Goal: Task Accomplishment & Management: Manage account settings

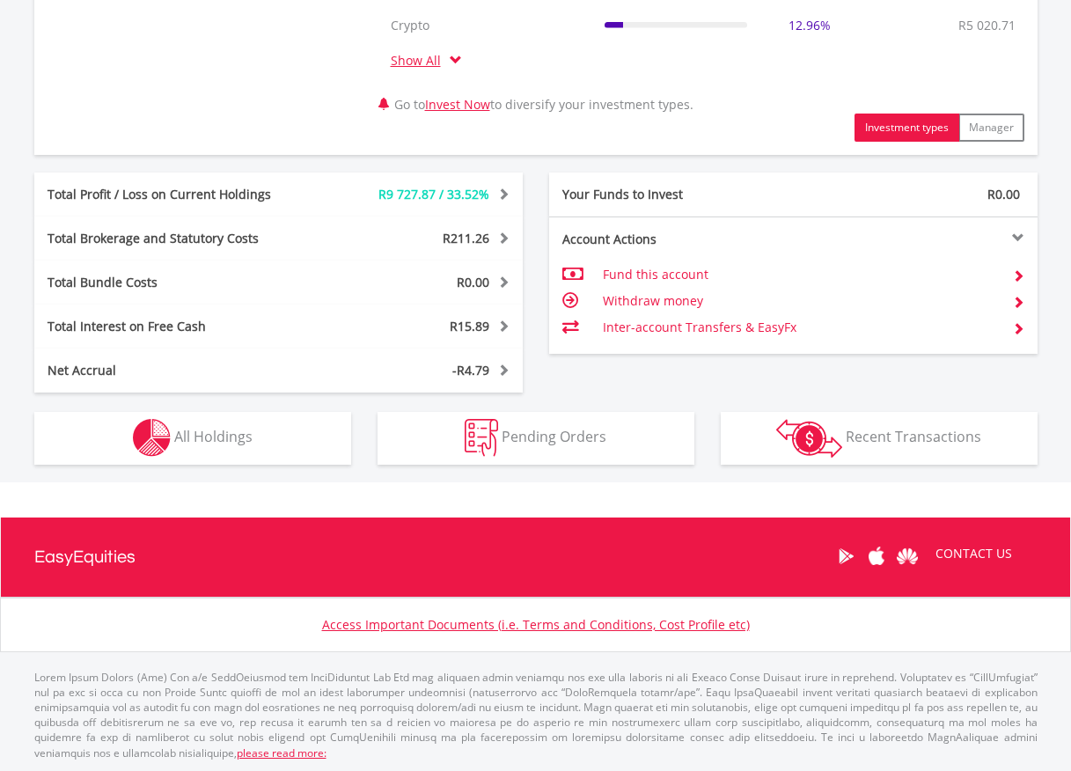
scroll to position [859, 0]
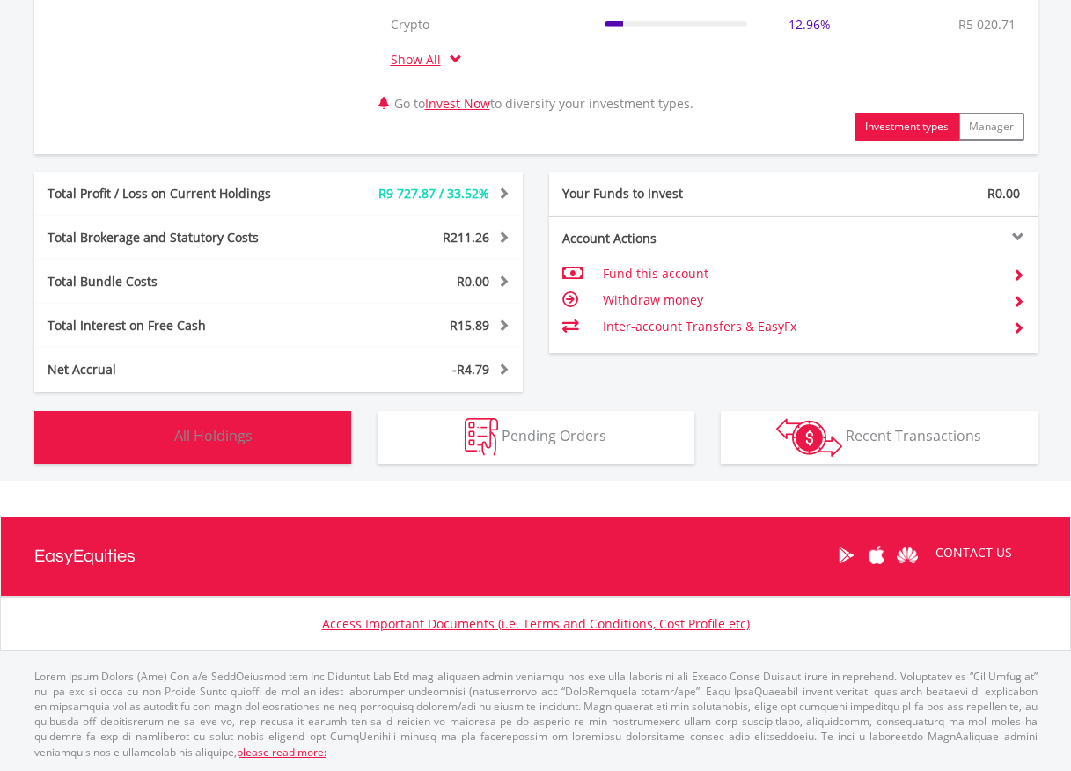
click at [208, 451] on button "Holdings All Holdings" at bounding box center [192, 437] width 317 height 53
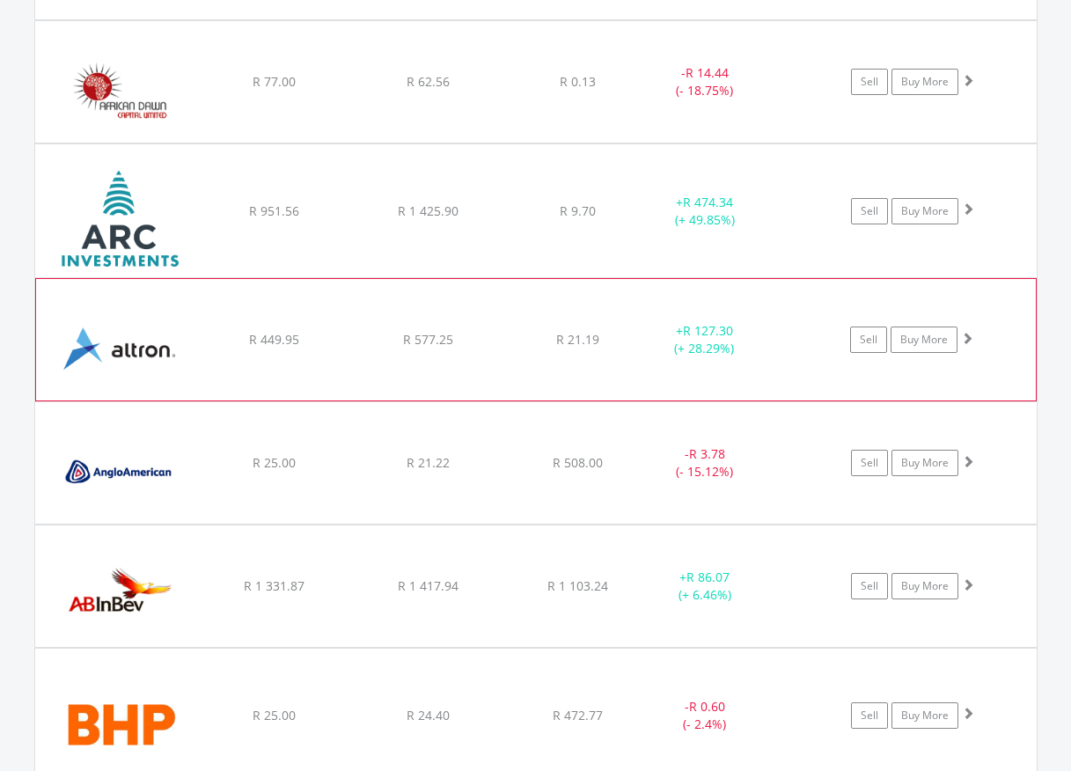
scroll to position [1953, 0]
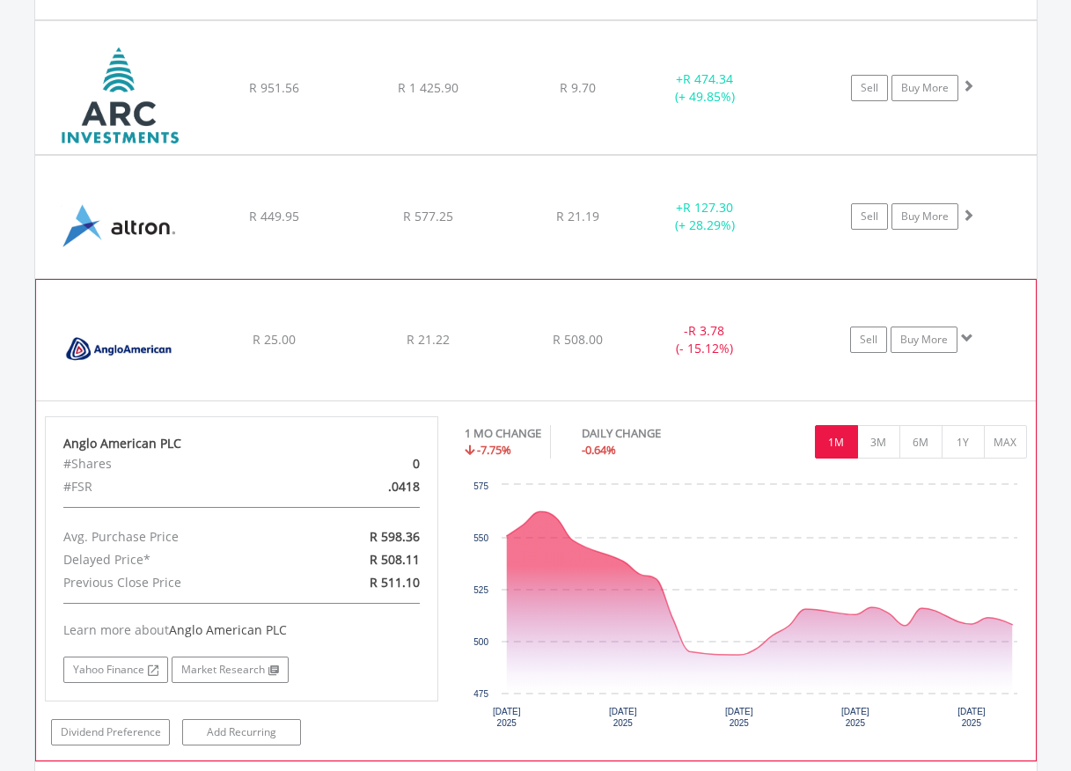
scroll to position [2184, 0]
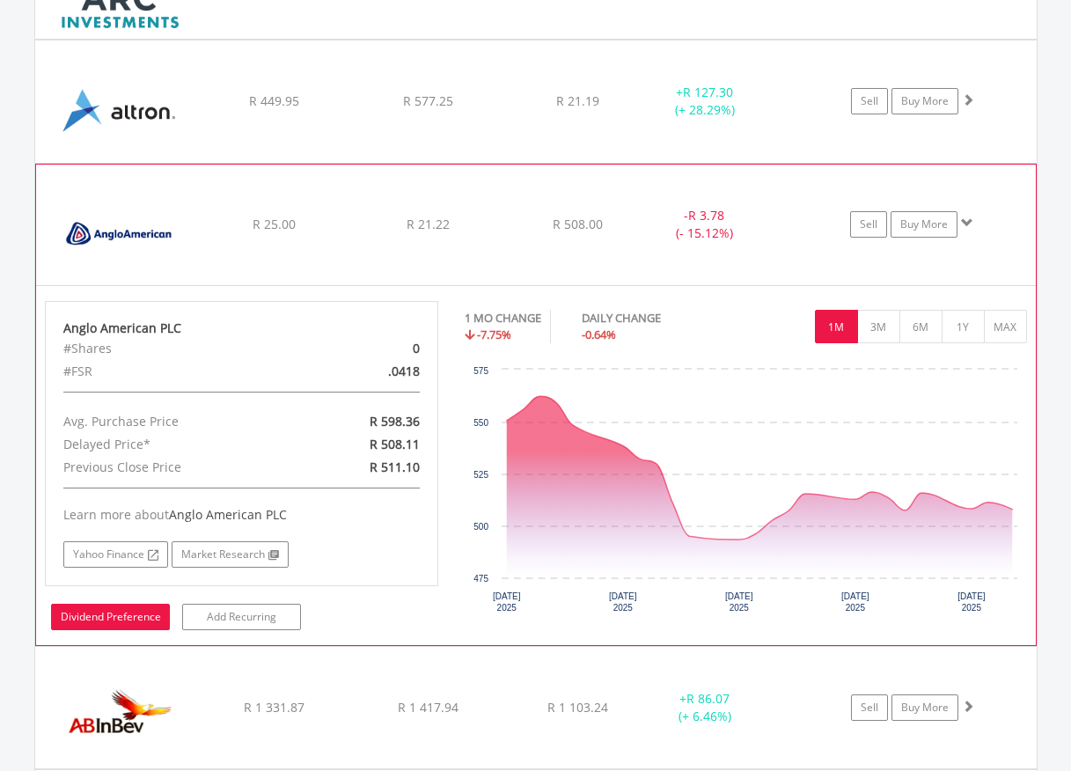
click at [91, 622] on link "Dividend Preference" at bounding box center [110, 617] width 119 height 26
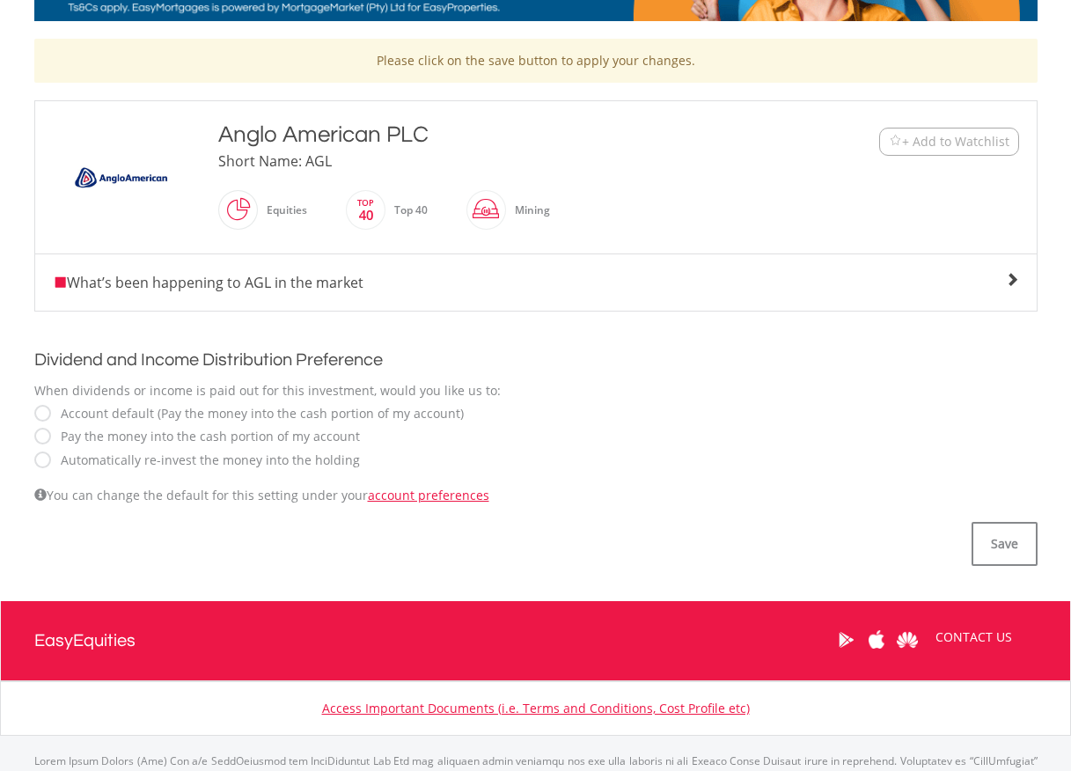
scroll to position [347, 0]
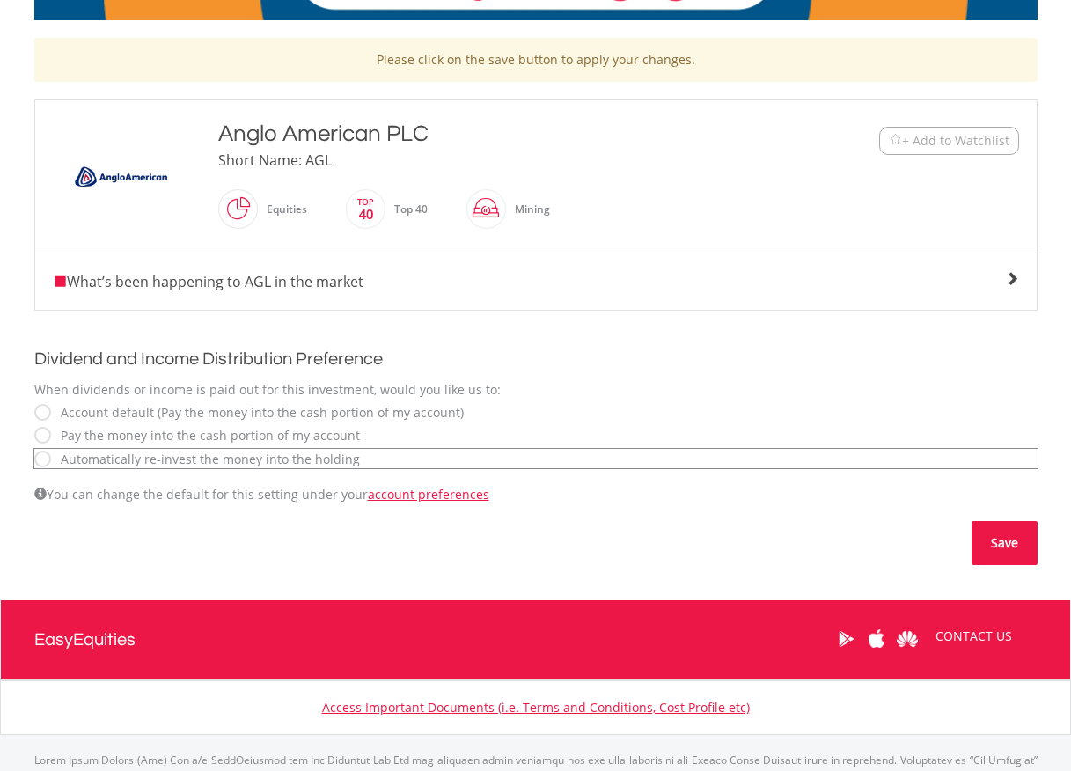
click at [1005, 546] on button "Save" at bounding box center [1005, 543] width 66 height 44
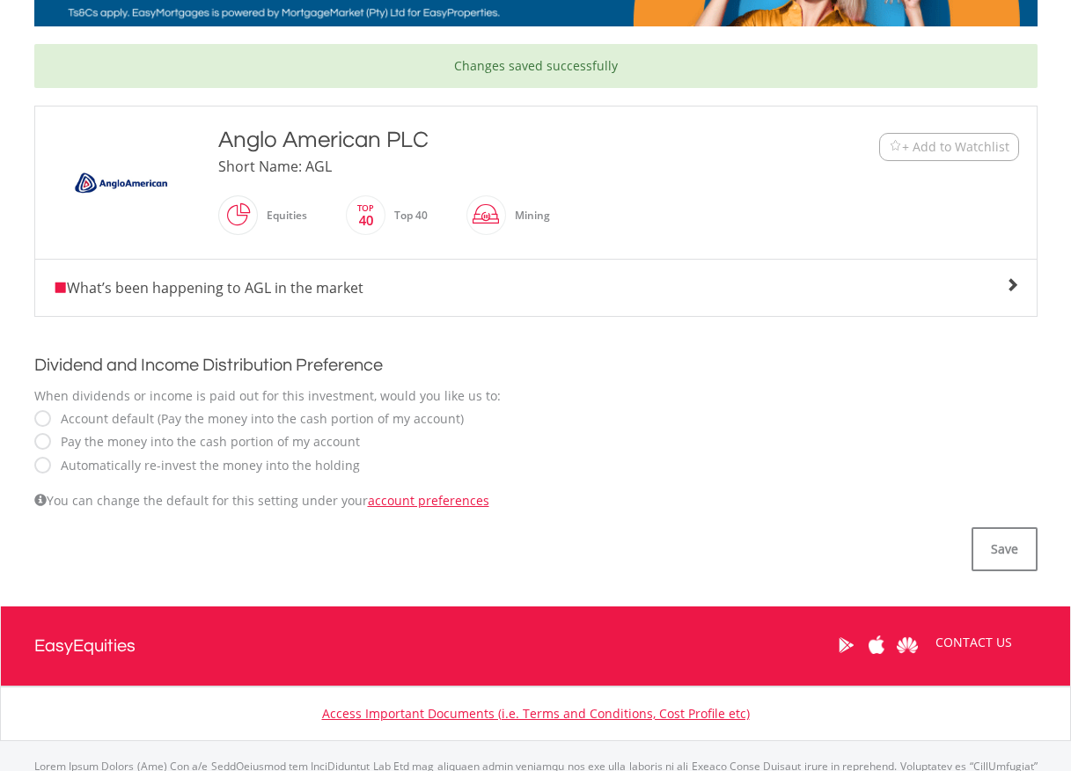
scroll to position [347, 0]
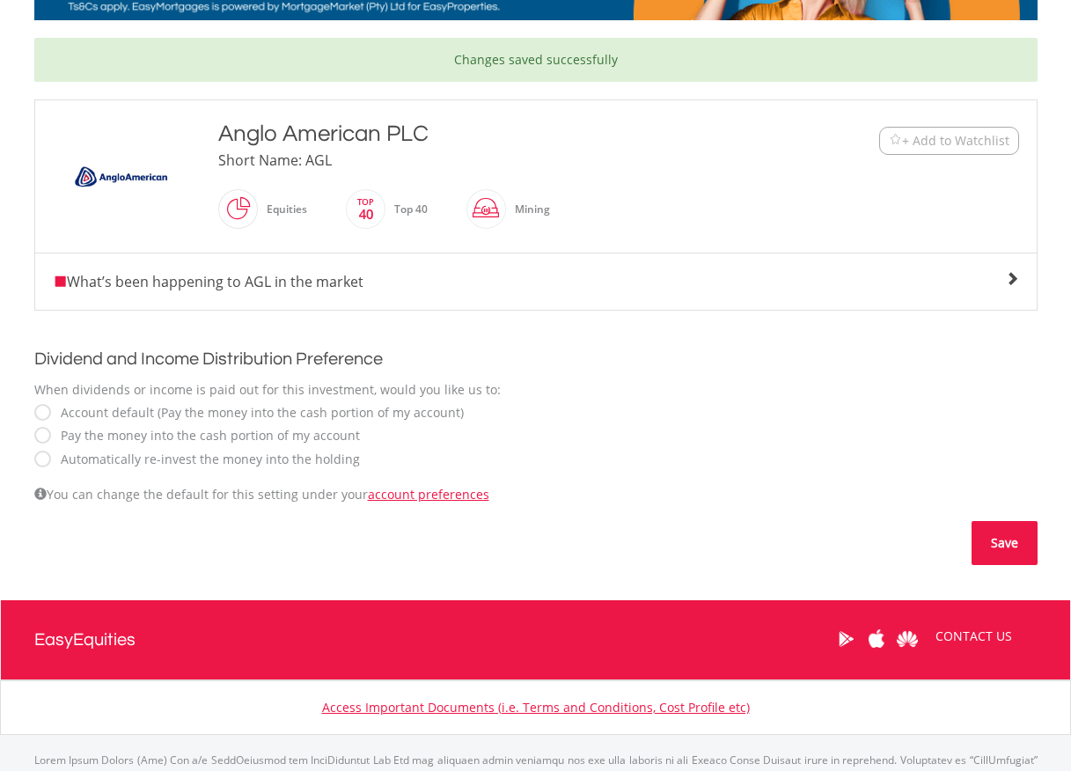
click at [1024, 542] on button "Save" at bounding box center [1005, 543] width 66 height 44
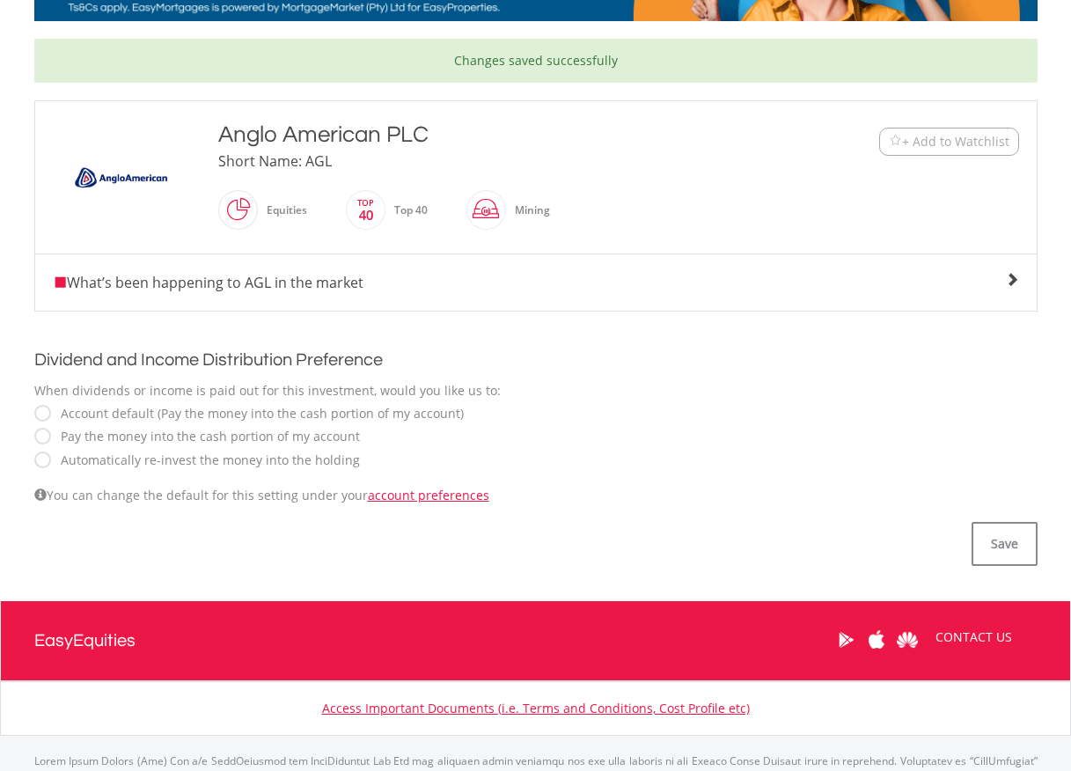
scroll to position [347, 0]
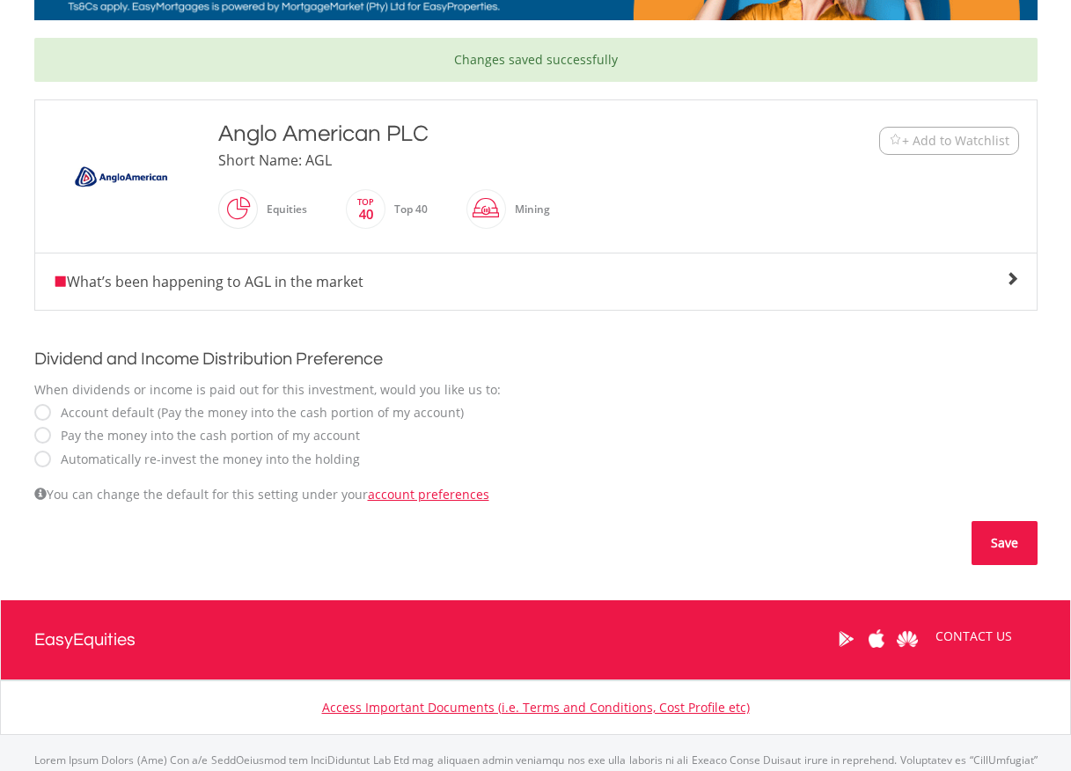
click at [994, 543] on button "Save" at bounding box center [1005, 543] width 66 height 44
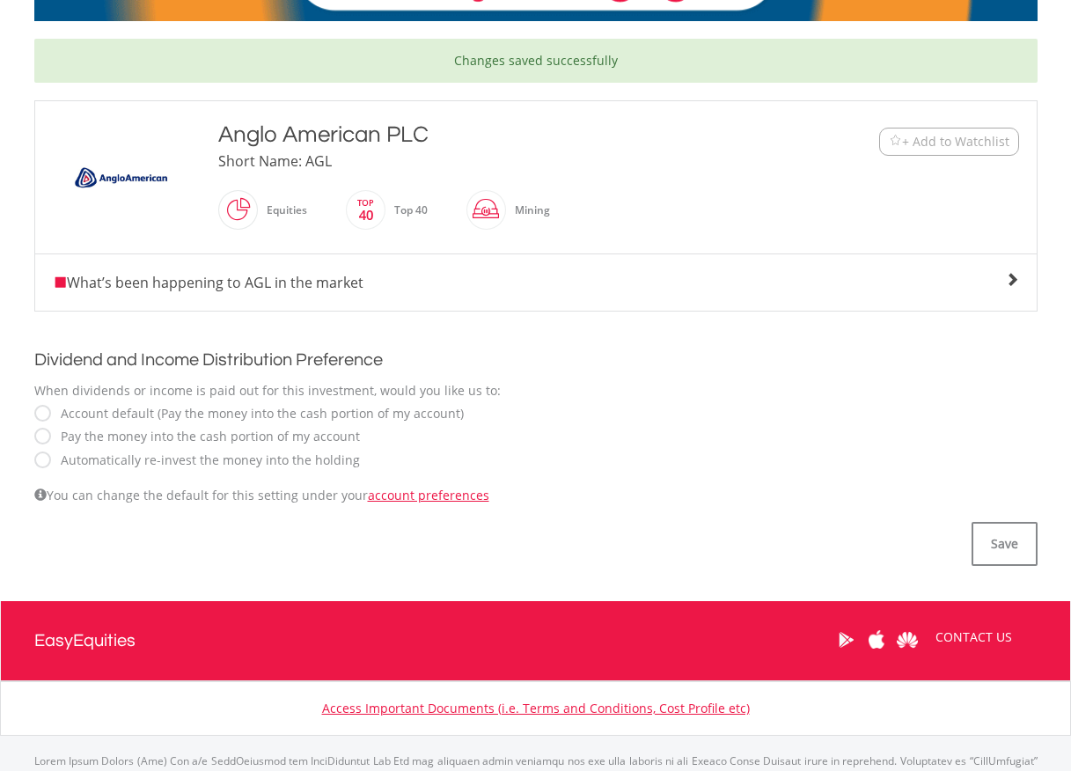
scroll to position [347, 0]
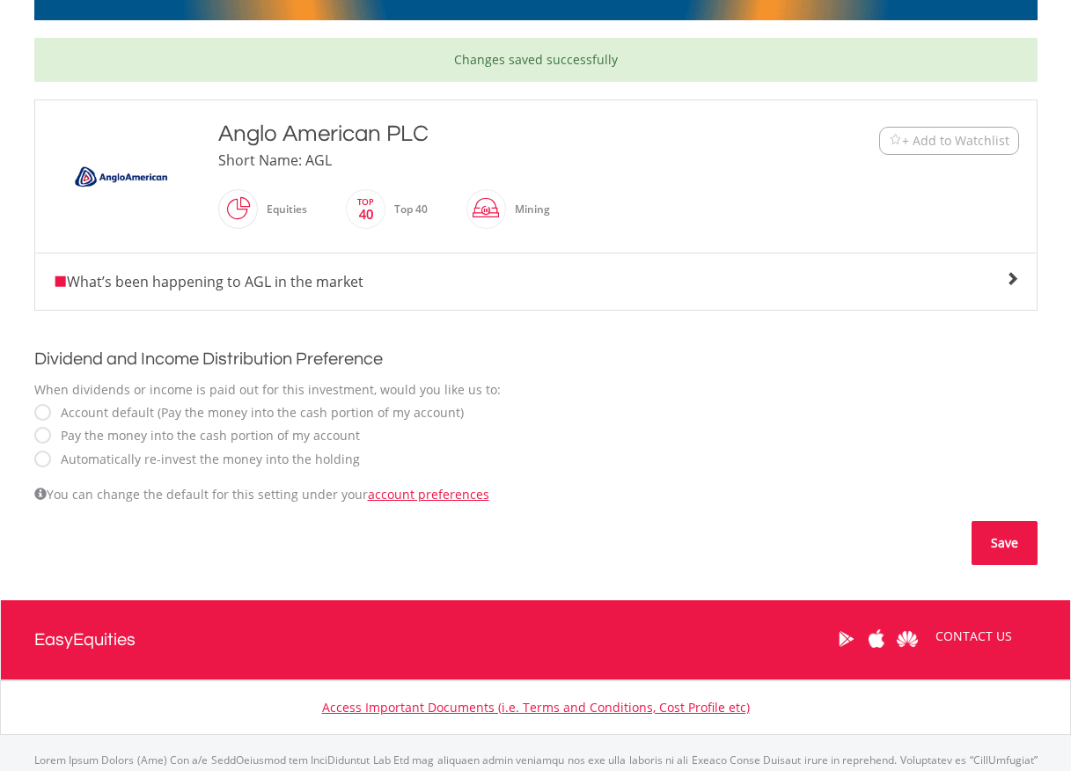
click at [994, 542] on button "Save" at bounding box center [1005, 543] width 66 height 44
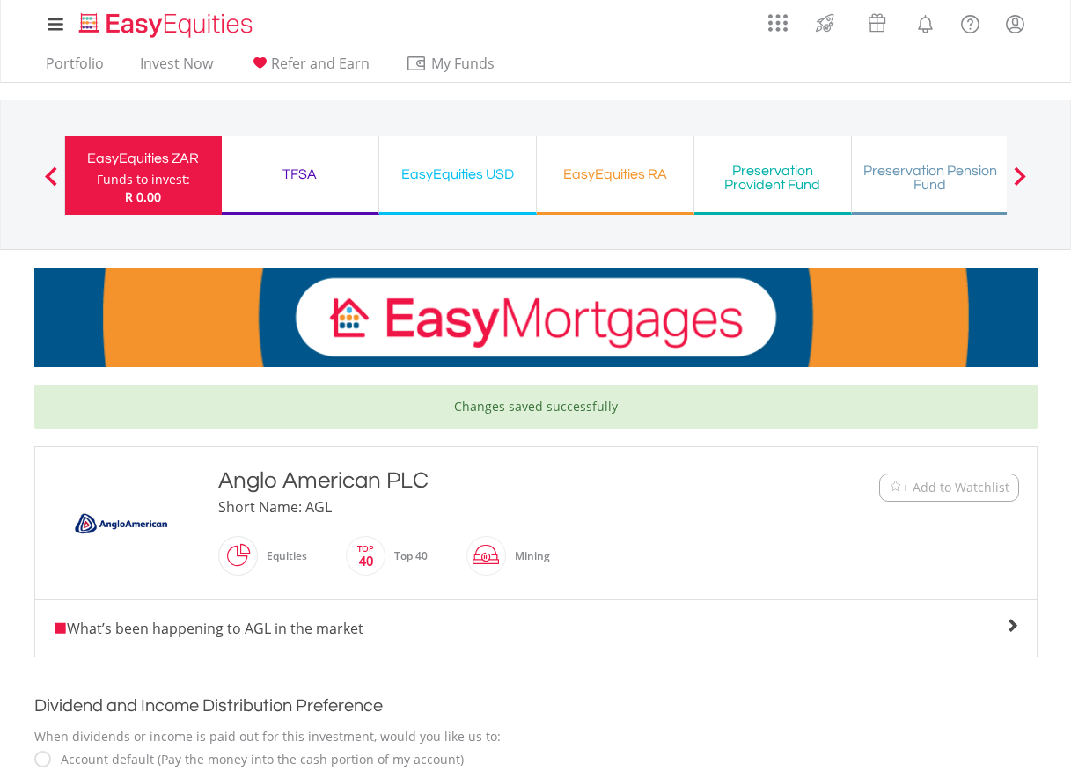
click at [150, 150] on div "EasyEquities ZAR" at bounding box center [144, 158] width 136 height 25
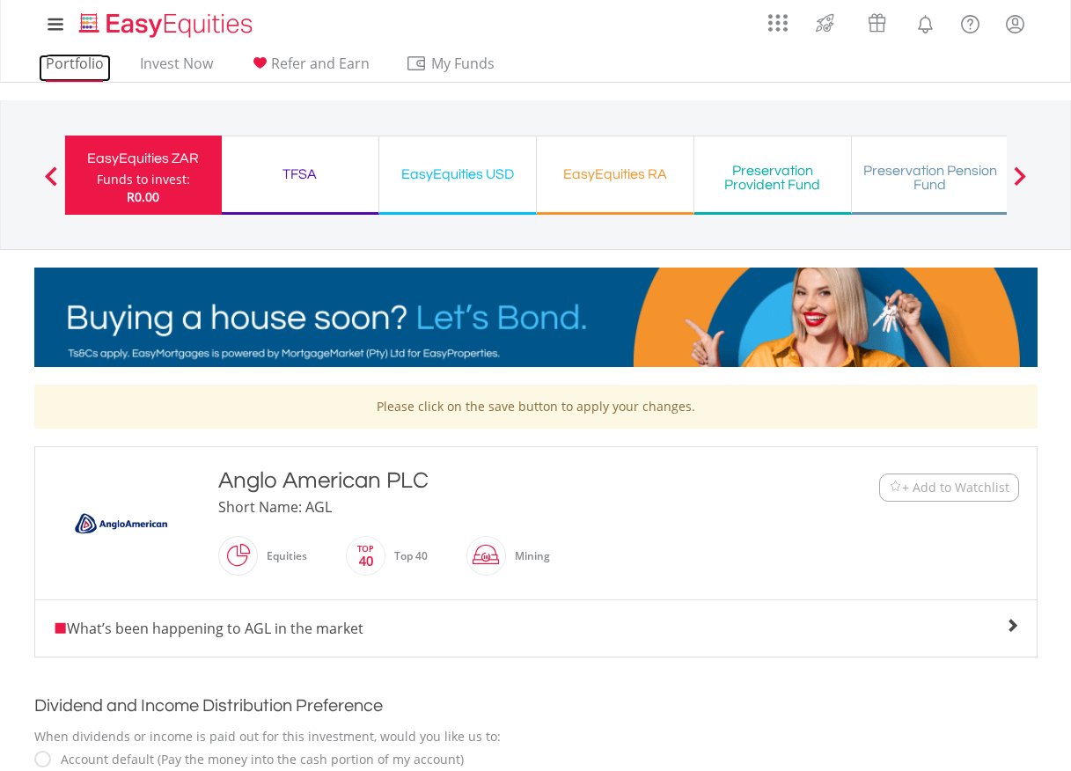
click at [75, 60] on link "Portfolio" at bounding box center [75, 68] width 72 height 27
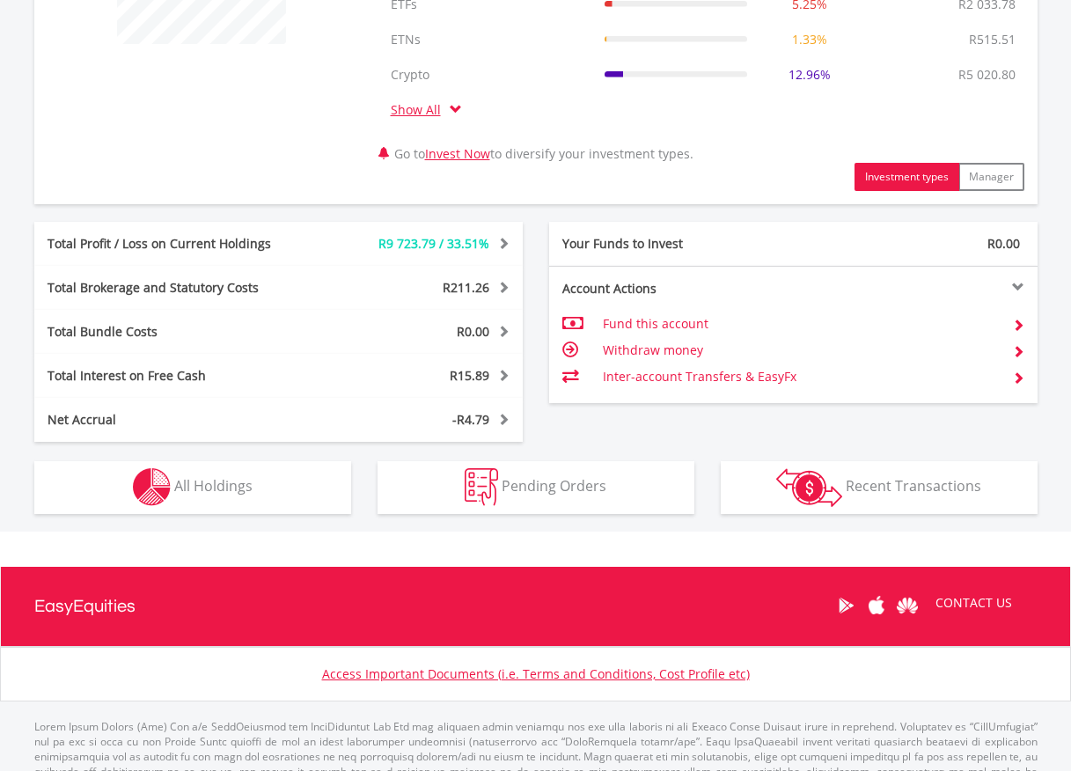
scroll to position [809, 0]
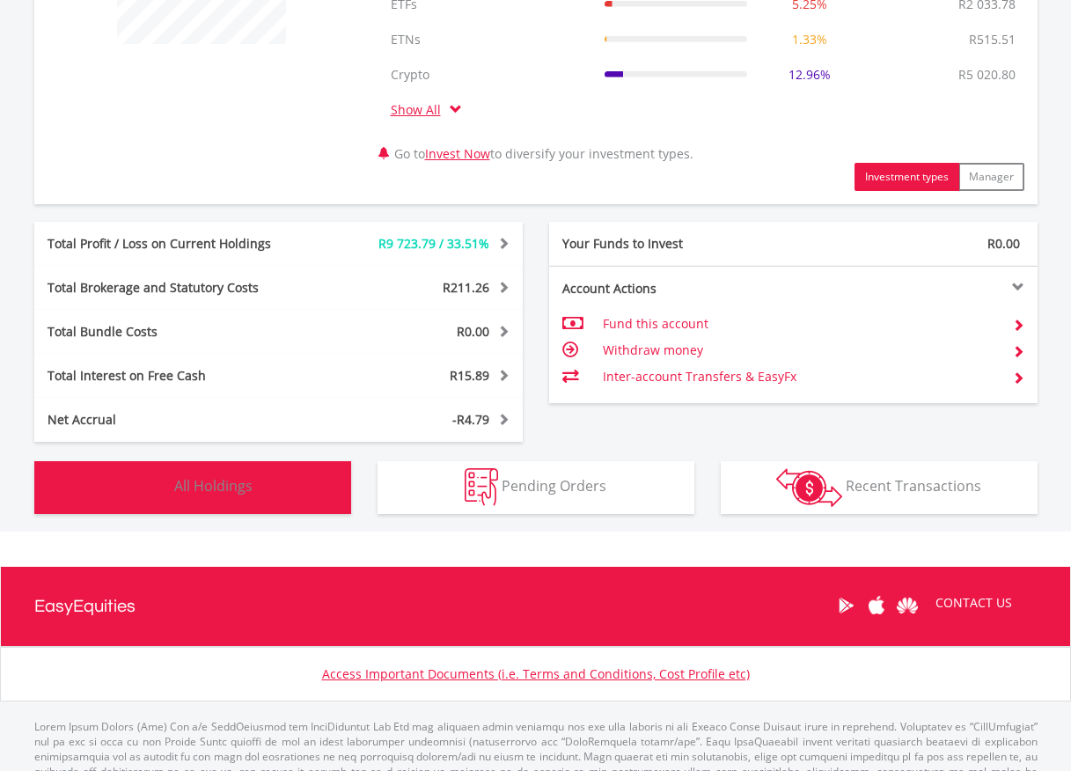
click at [227, 489] on span "All Holdings" at bounding box center [213, 485] width 78 height 19
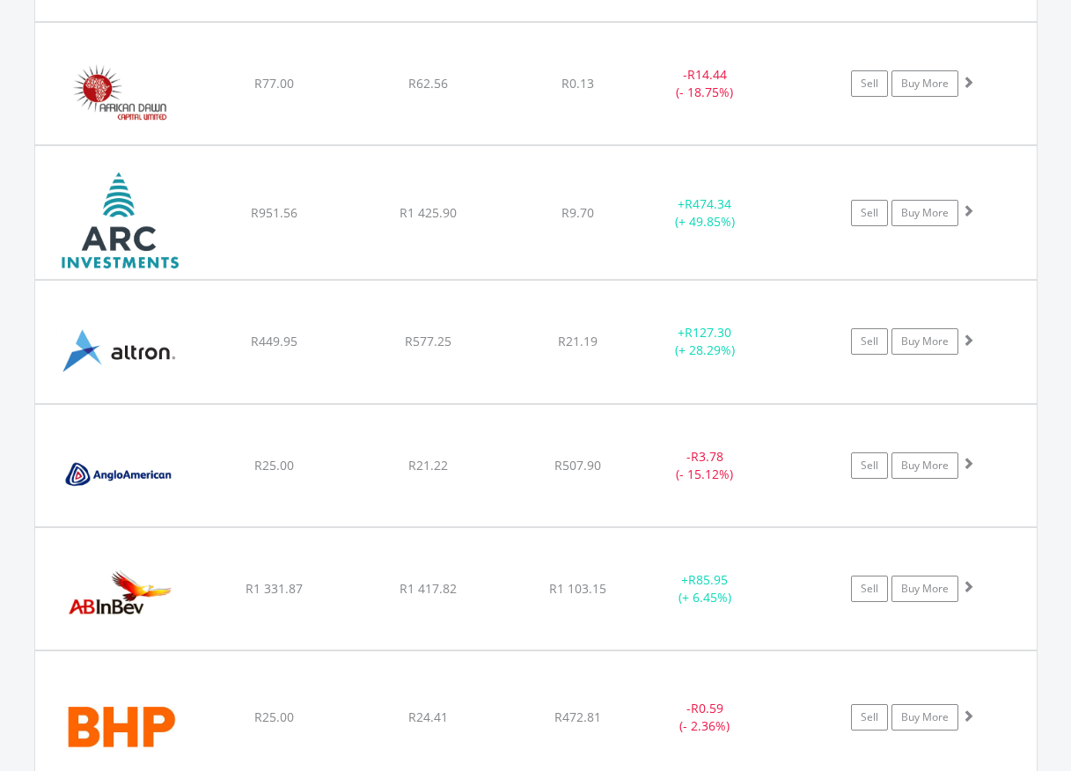
scroll to position [1953, 0]
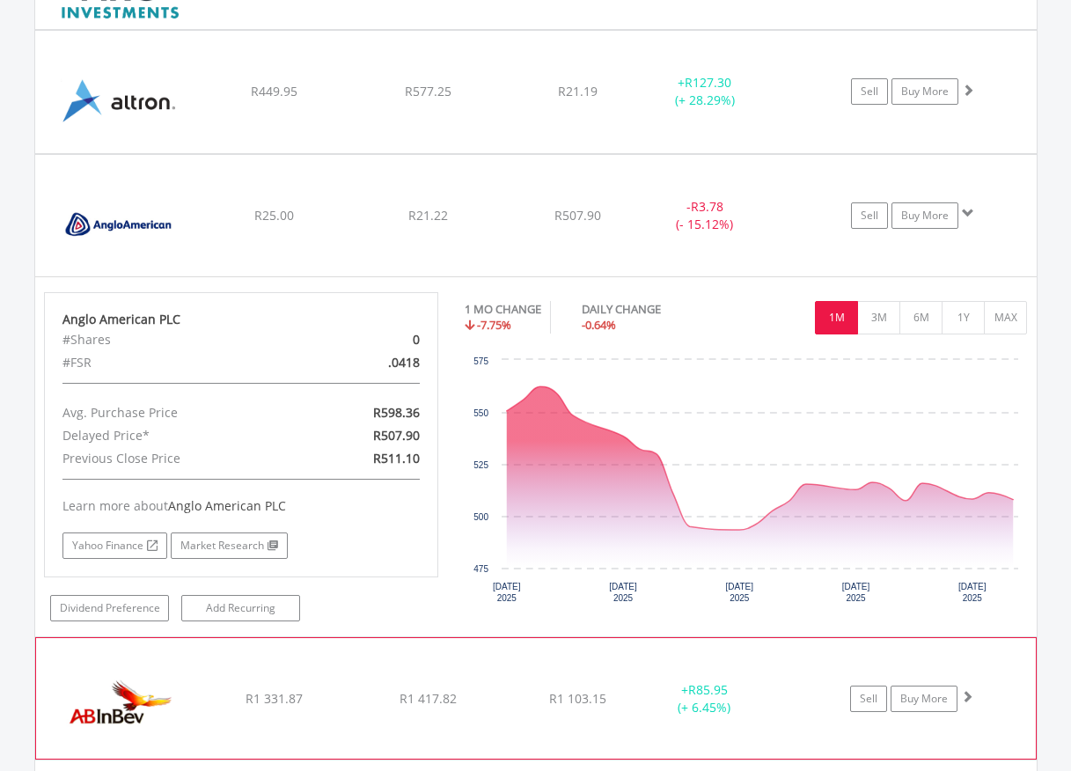
scroll to position [2184, 0]
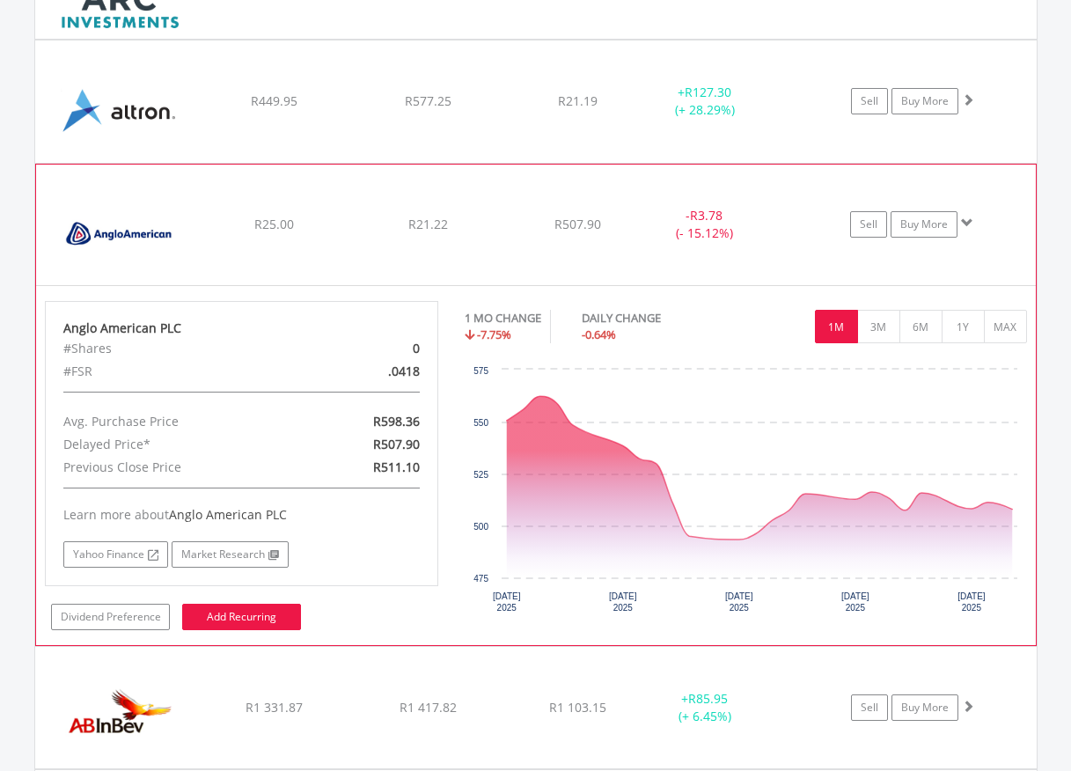
click at [240, 615] on link "Add Recurring" at bounding box center [241, 617] width 119 height 26
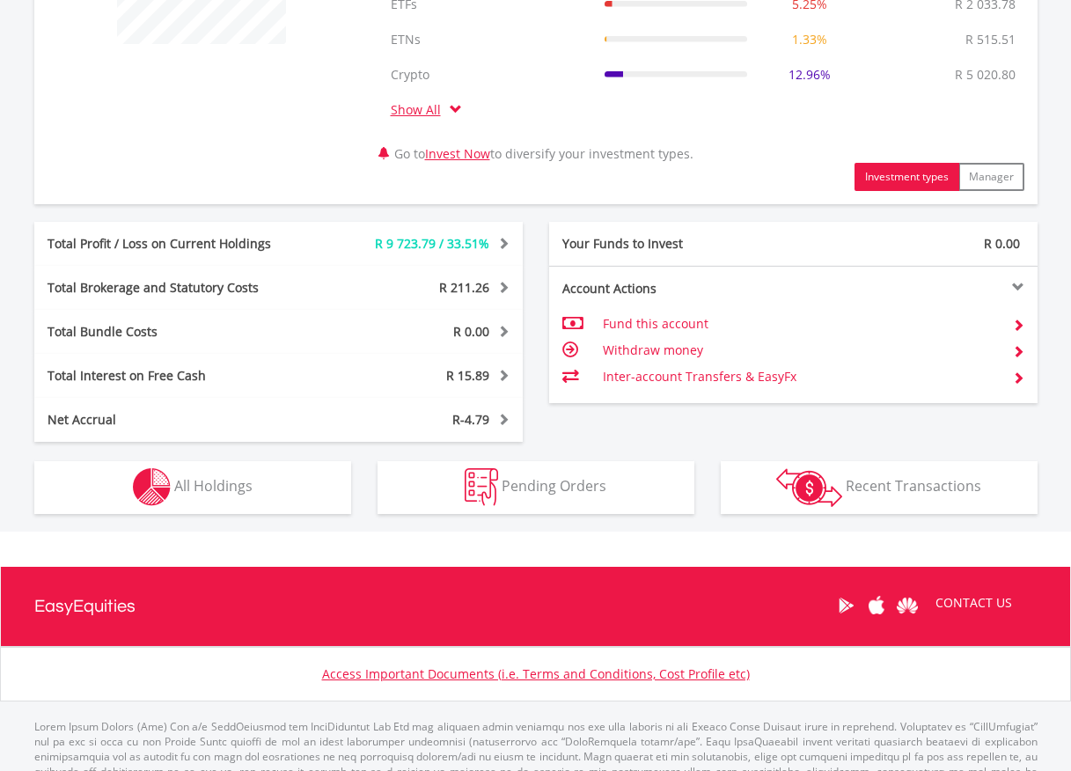
scroll to position [809, 0]
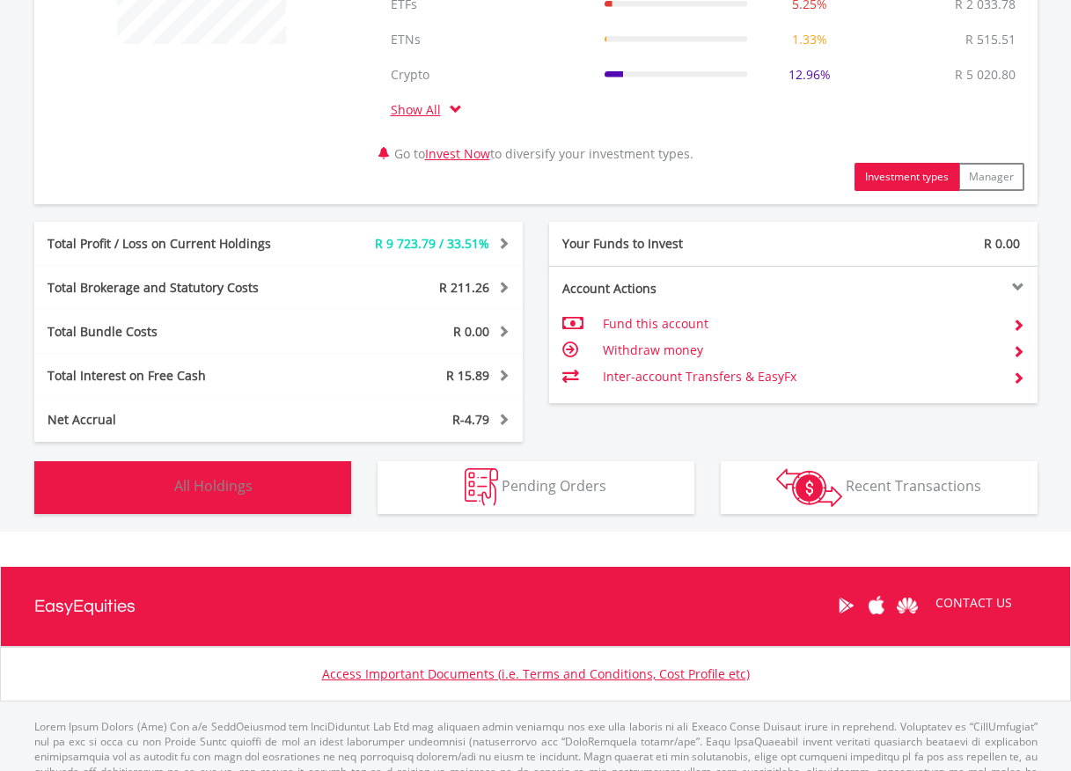
click at [198, 493] on span "All Holdings" at bounding box center [213, 485] width 78 height 19
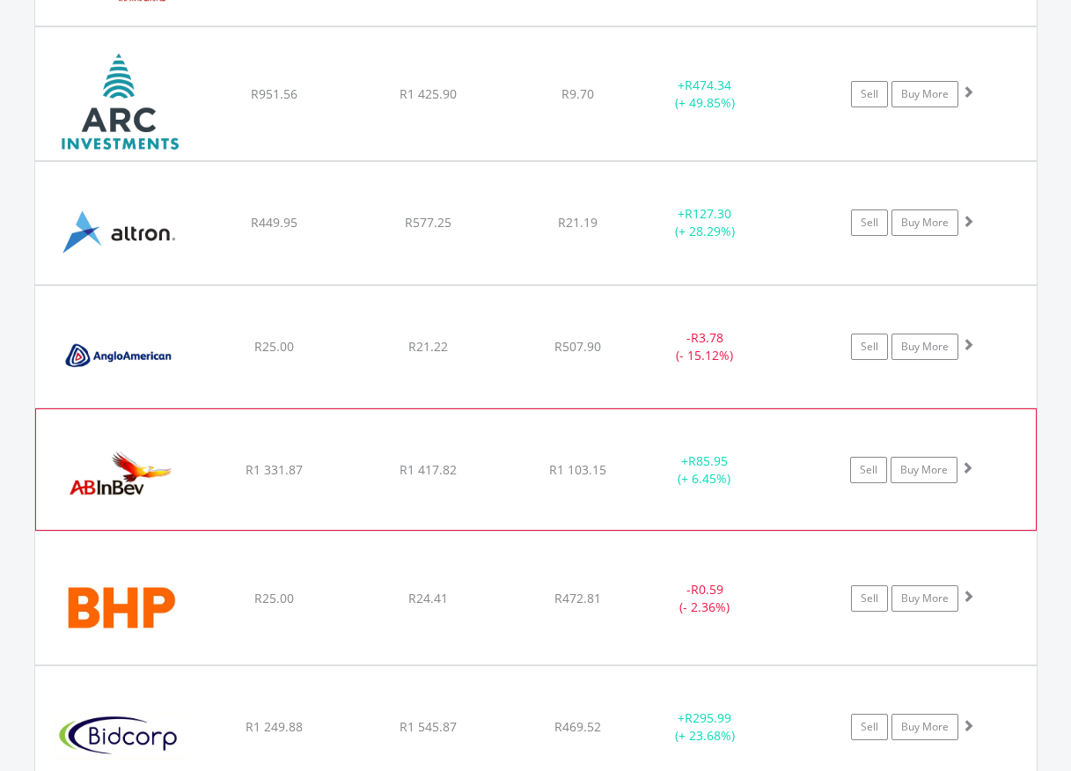
scroll to position [2069, 0]
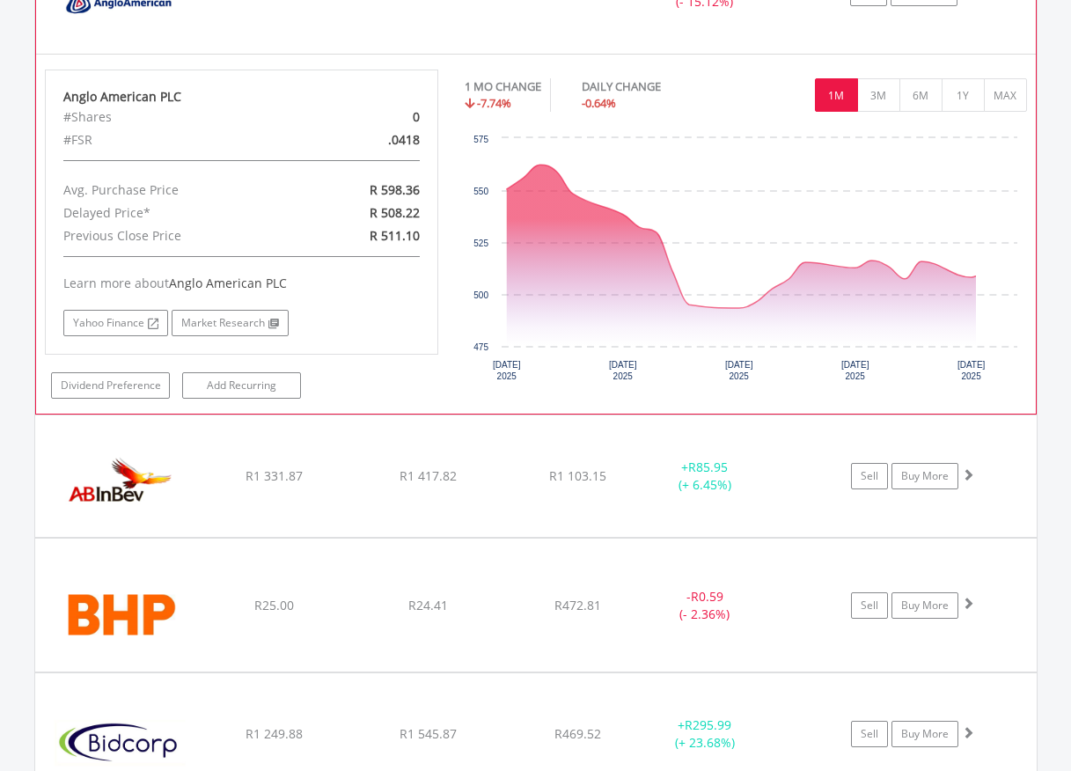
scroll to position [2416, 0]
click at [117, 385] on link "Dividend Preference" at bounding box center [110, 385] width 119 height 26
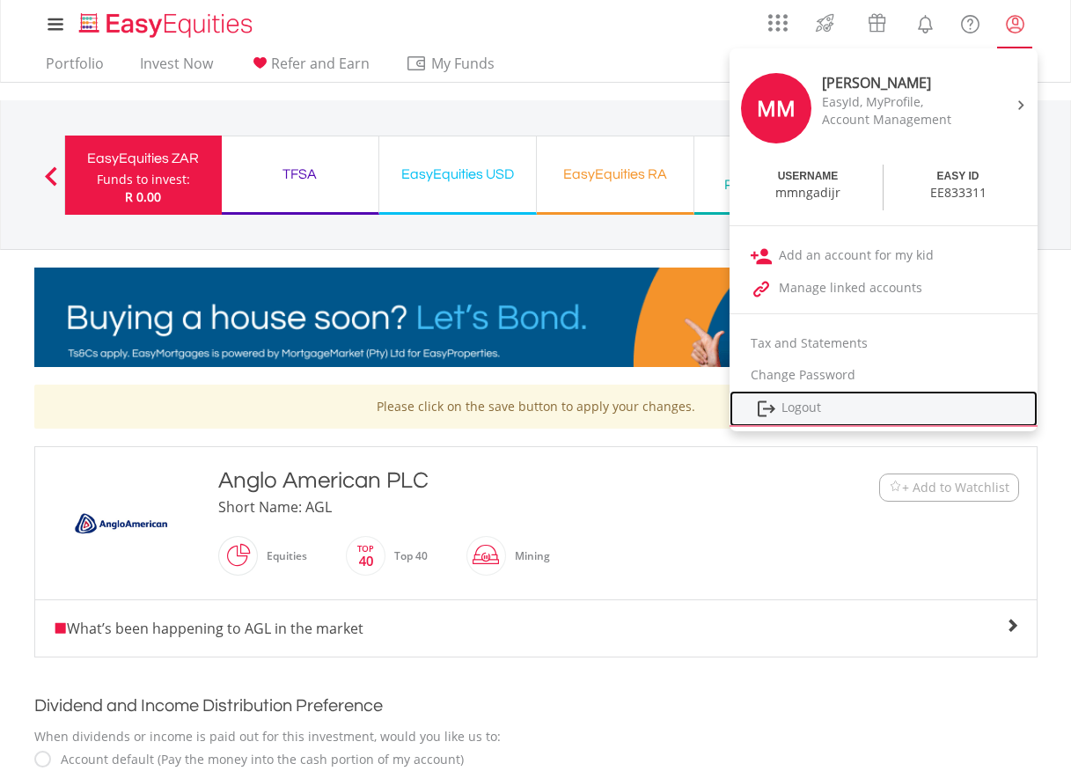
click at [782, 401] on link "Logout" at bounding box center [884, 409] width 308 height 36
